Goal: Information Seeking & Learning: Learn about a topic

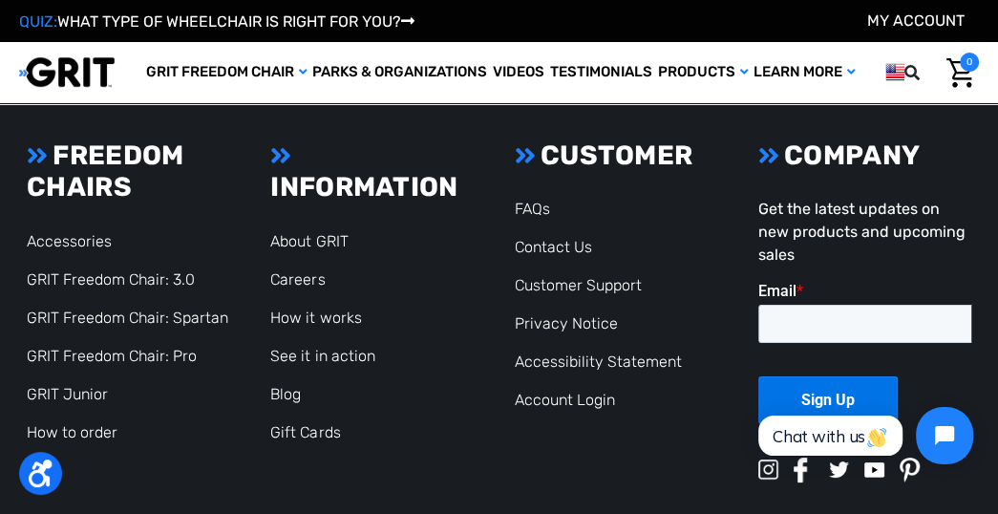
scroll to position [4122, 0]
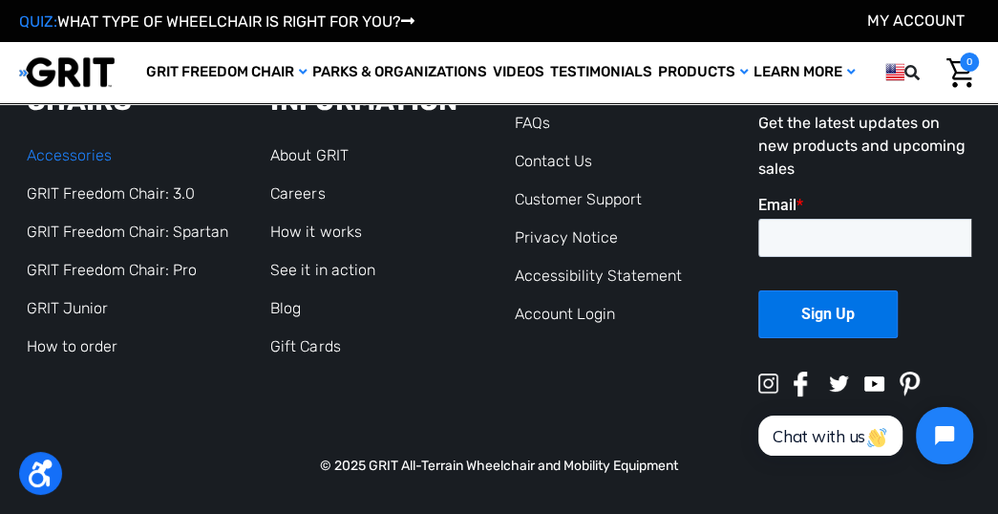
click at [86, 158] on link "Accessories" at bounding box center [69, 155] width 85 height 18
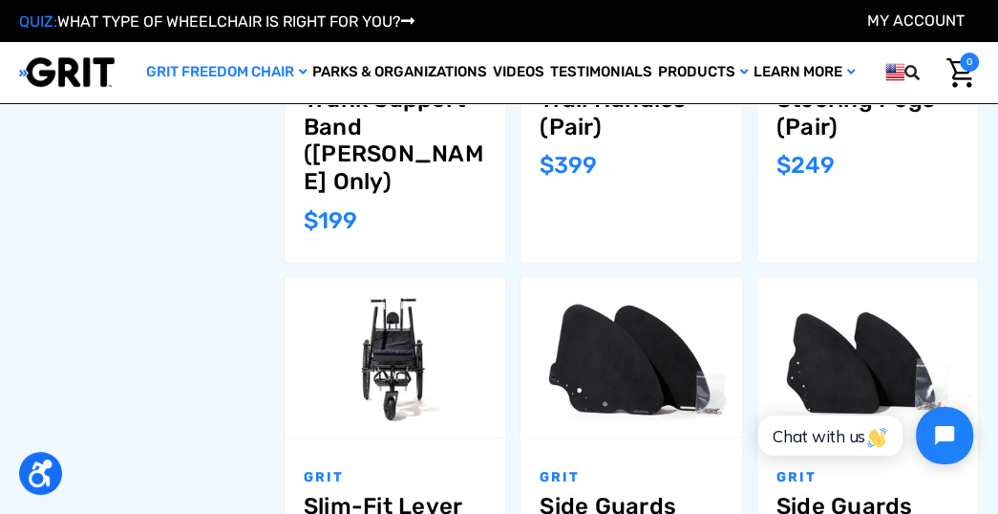
scroll to position [1556, 0]
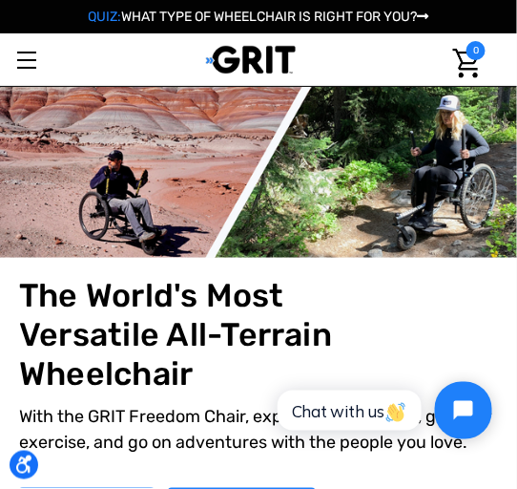
click at [516, 459] on div "The World's Most Versatile All-Terrain Wheelchair With the GRIT Freedom Chair, …" at bounding box center [258, 403] width 517 height 291
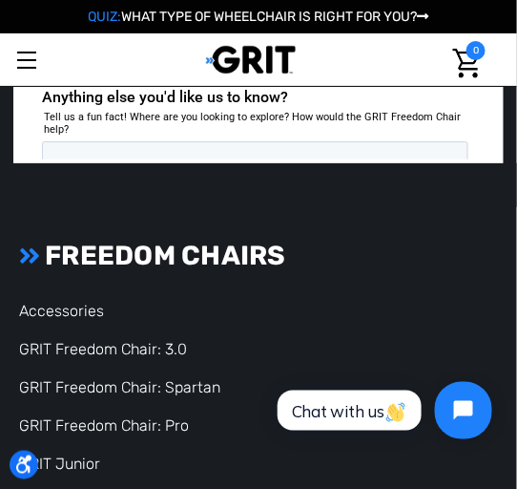
scroll to position [5765, 0]
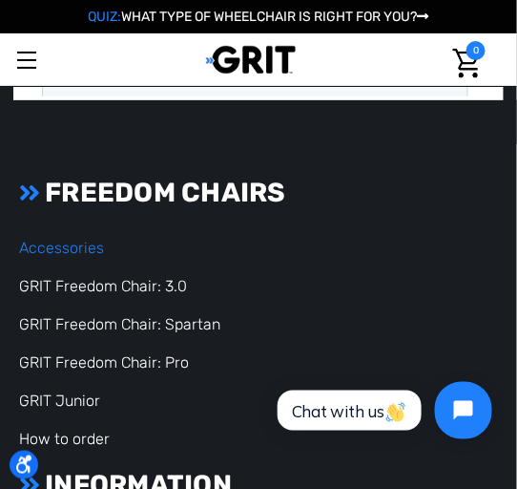
click at [39, 239] on link "Accessories" at bounding box center [61, 248] width 85 height 18
